Goal: Information Seeking & Learning: Understand process/instructions

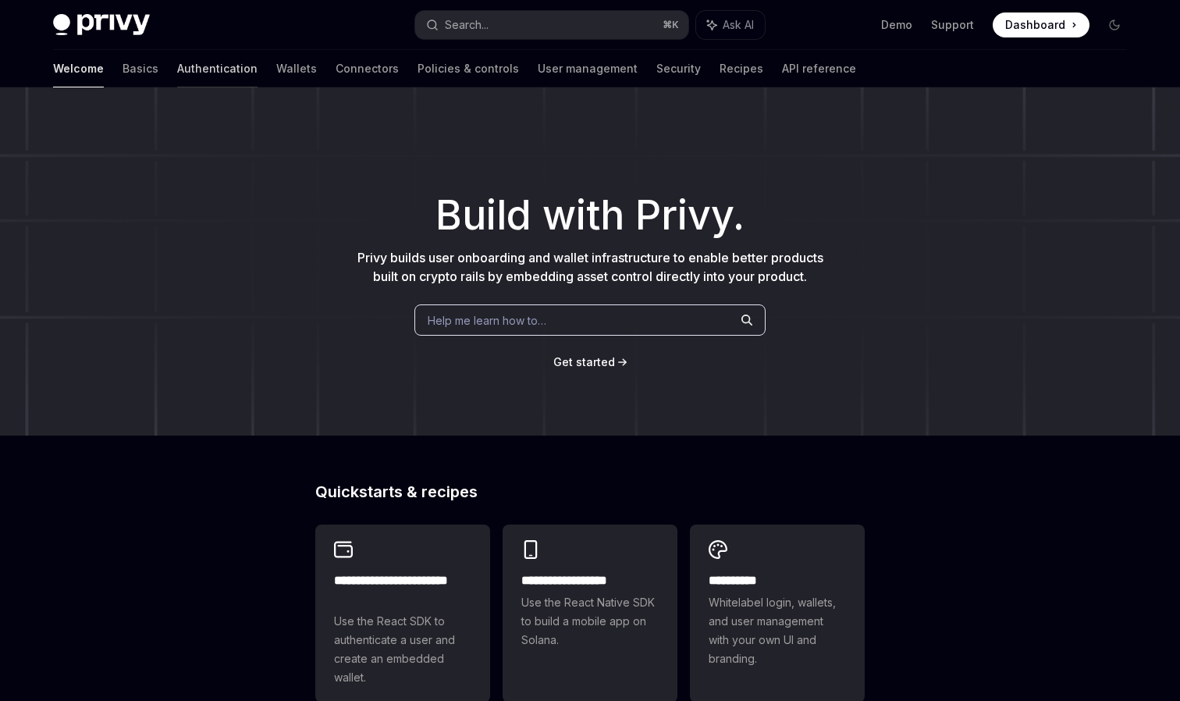
click at [177, 72] on link "Authentication" at bounding box center [217, 68] width 80 height 37
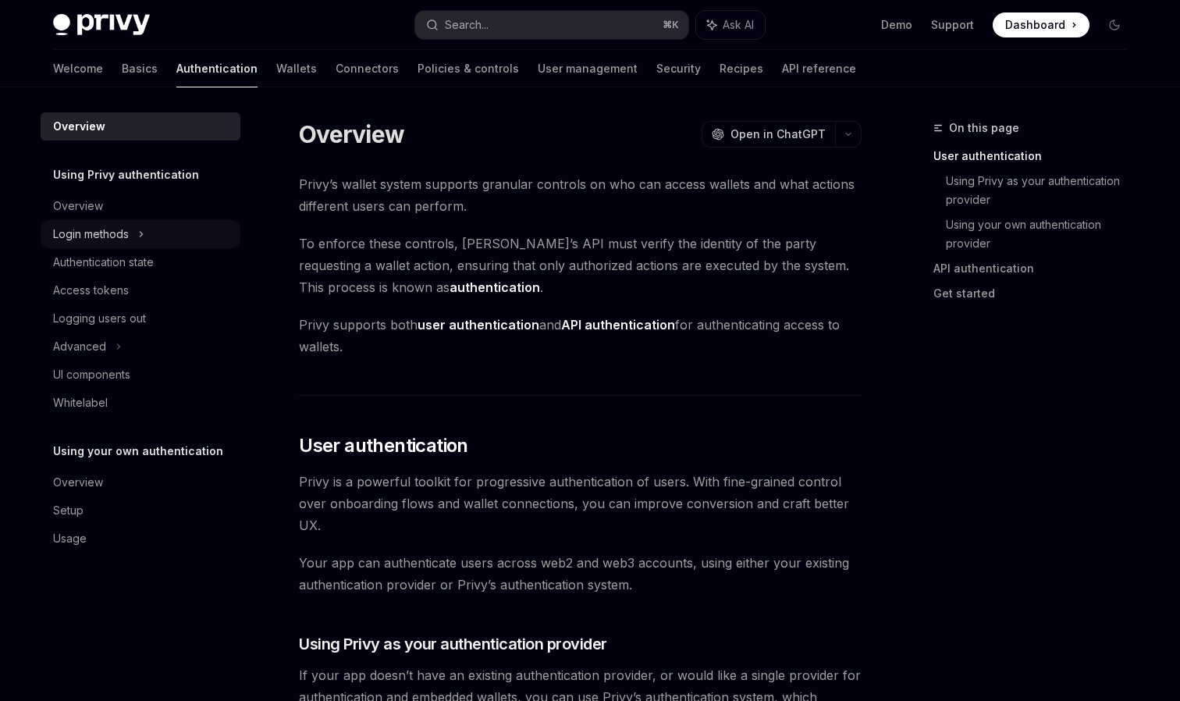
click at [111, 237] on div "Login methods" at bounding box center [91, 234] width 76 height 19
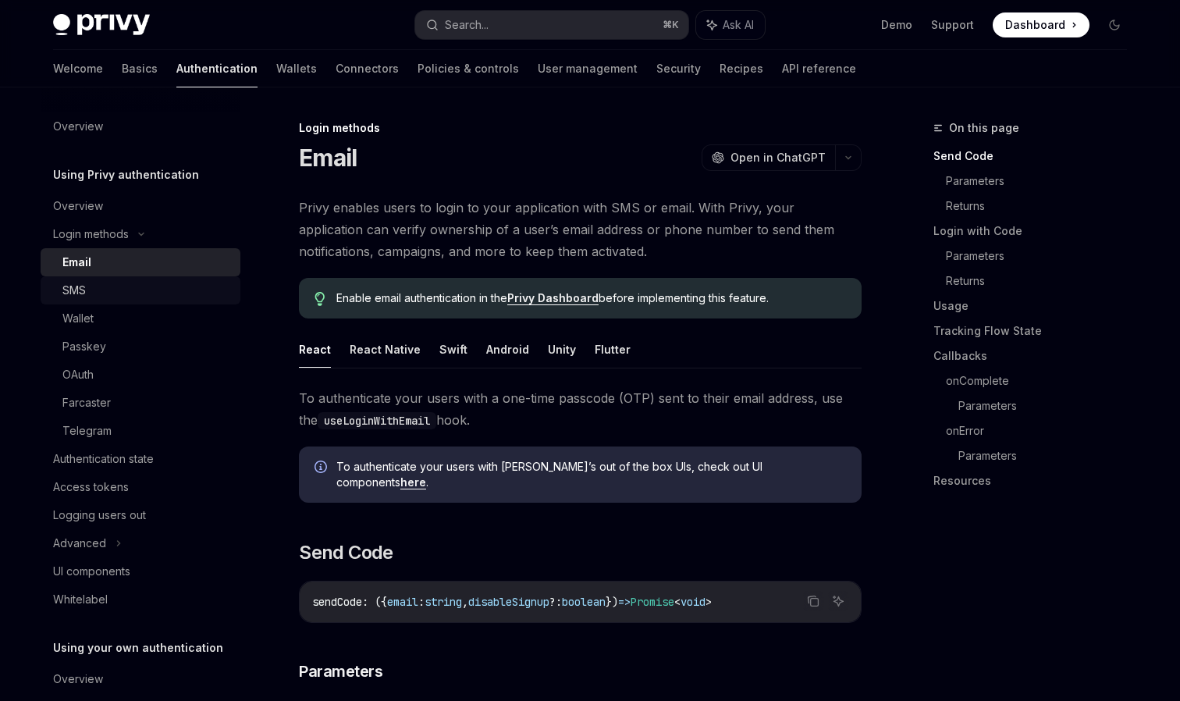
click at [75, 287] on div "SMS" at bounding box center [73, 290] width 23 height 19
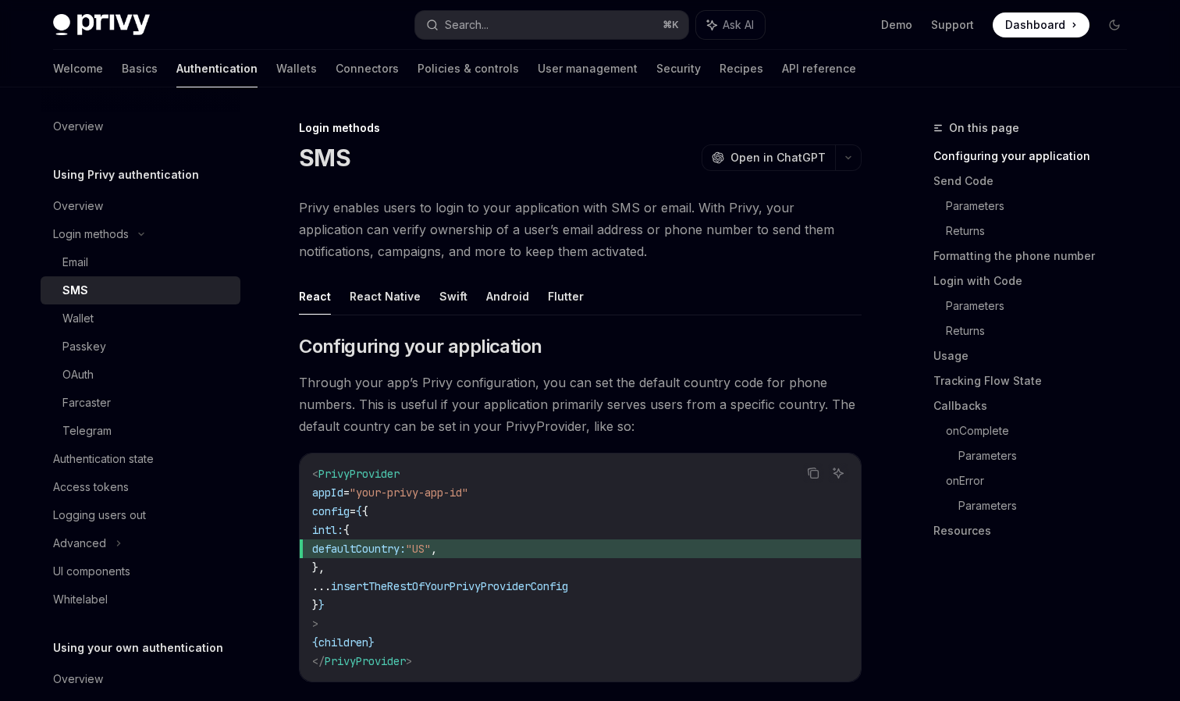
type textarea "*"
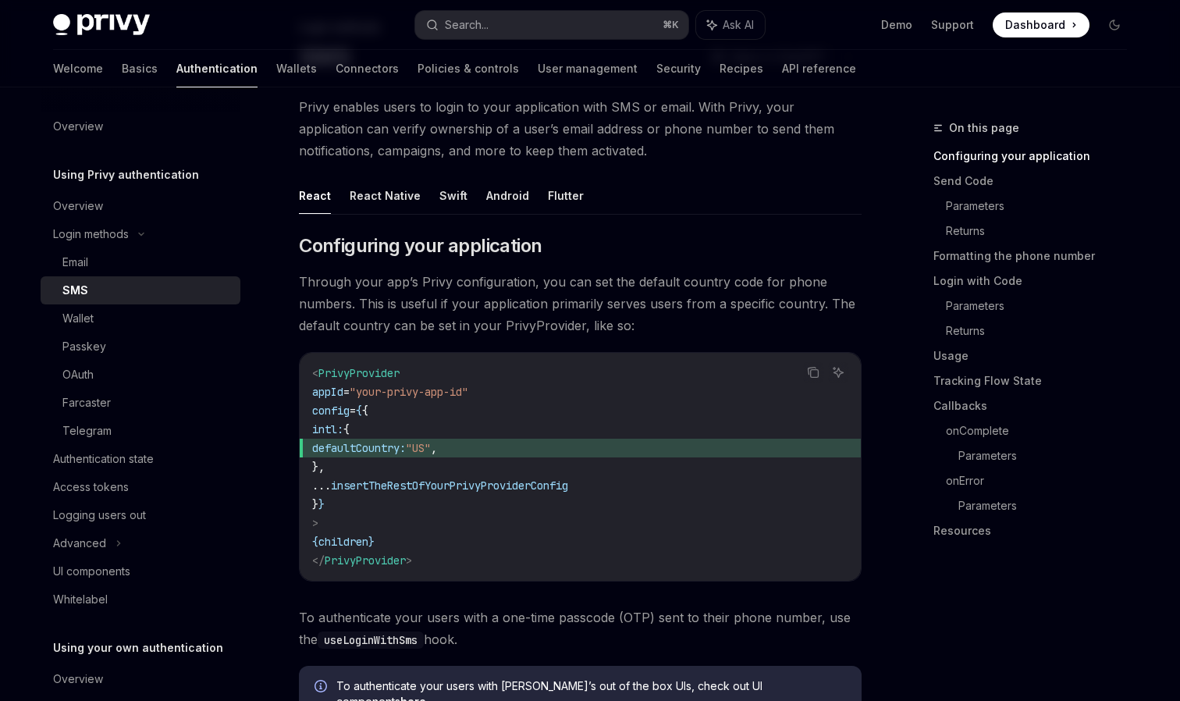
scroll to position [203, 0]
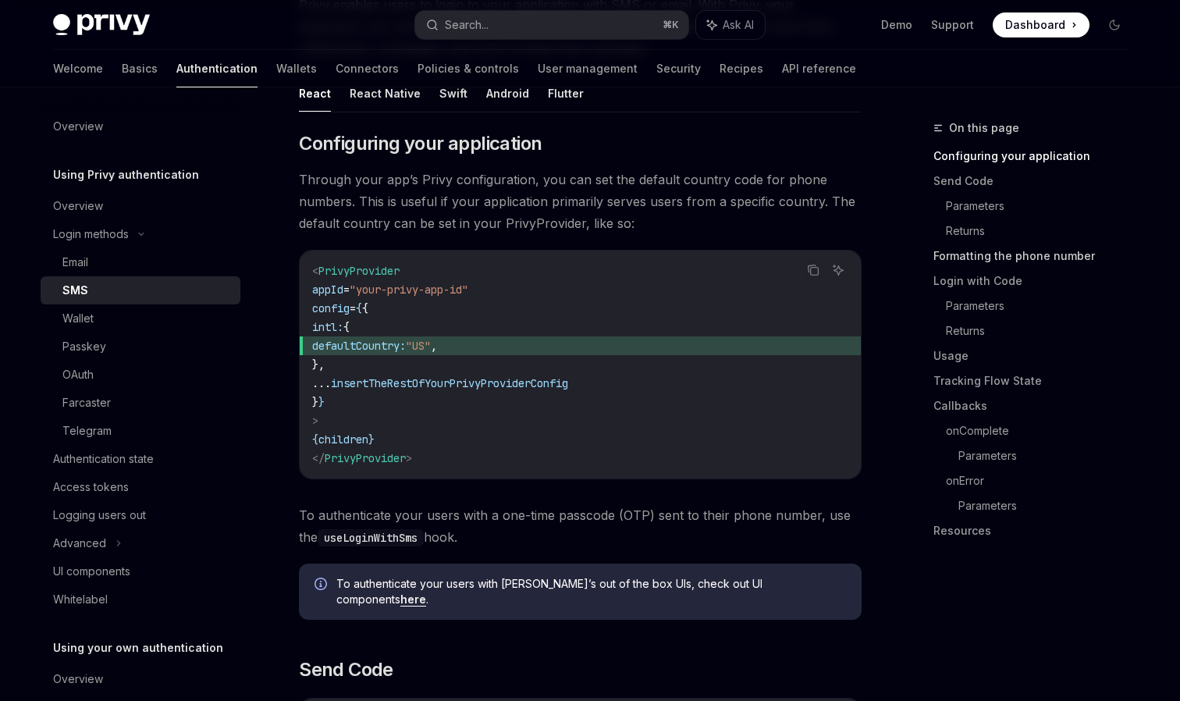
click at [1059, 250] on link "Formatting the phone number" at bounding box center [1037, 256] width 206 height 25
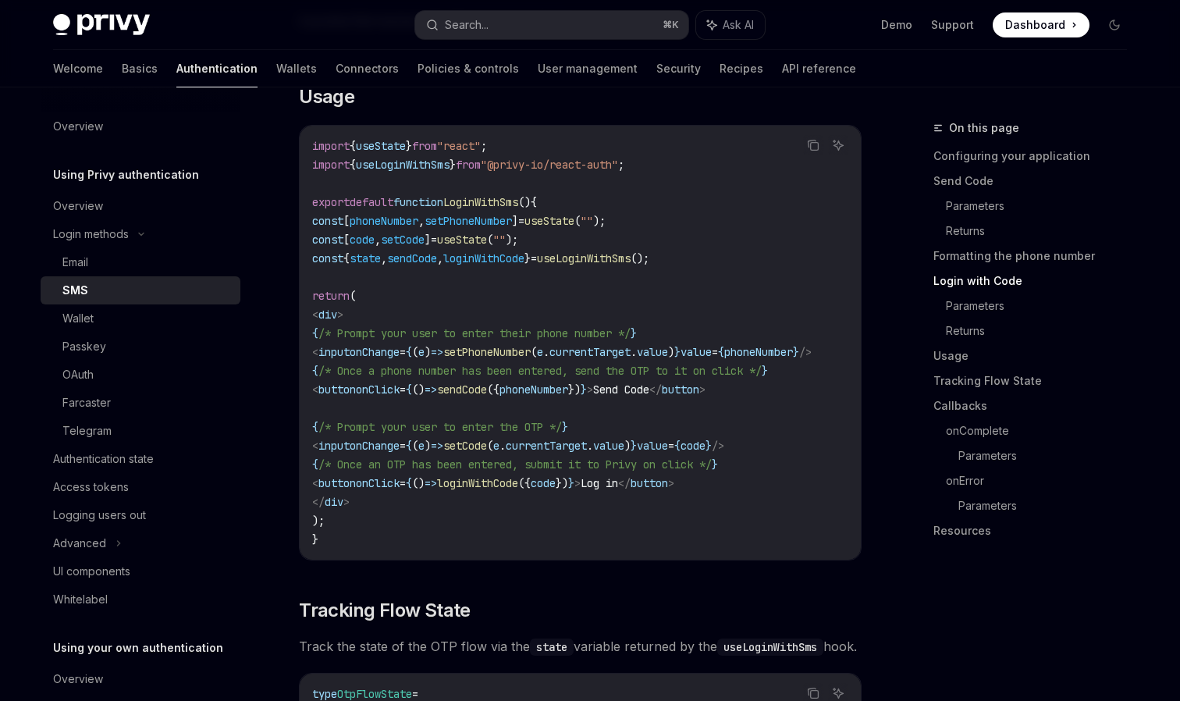
scroll to position [2098, 0]
